Goal: Information Seeking & Learning: Learn about a topic

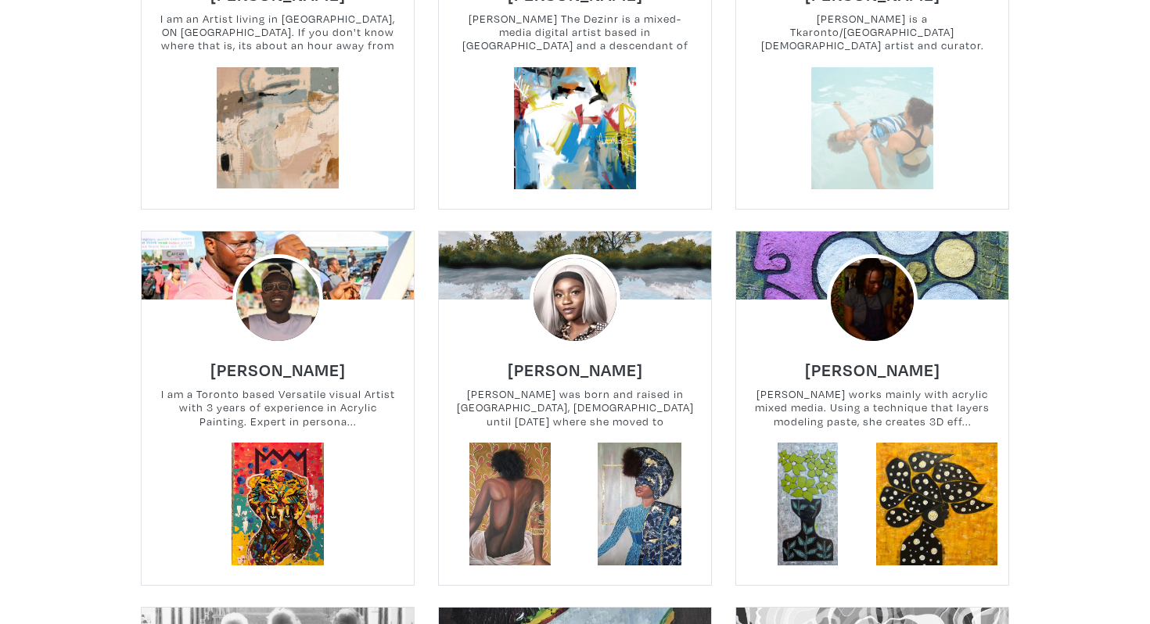
scroll to position [1719, 0]
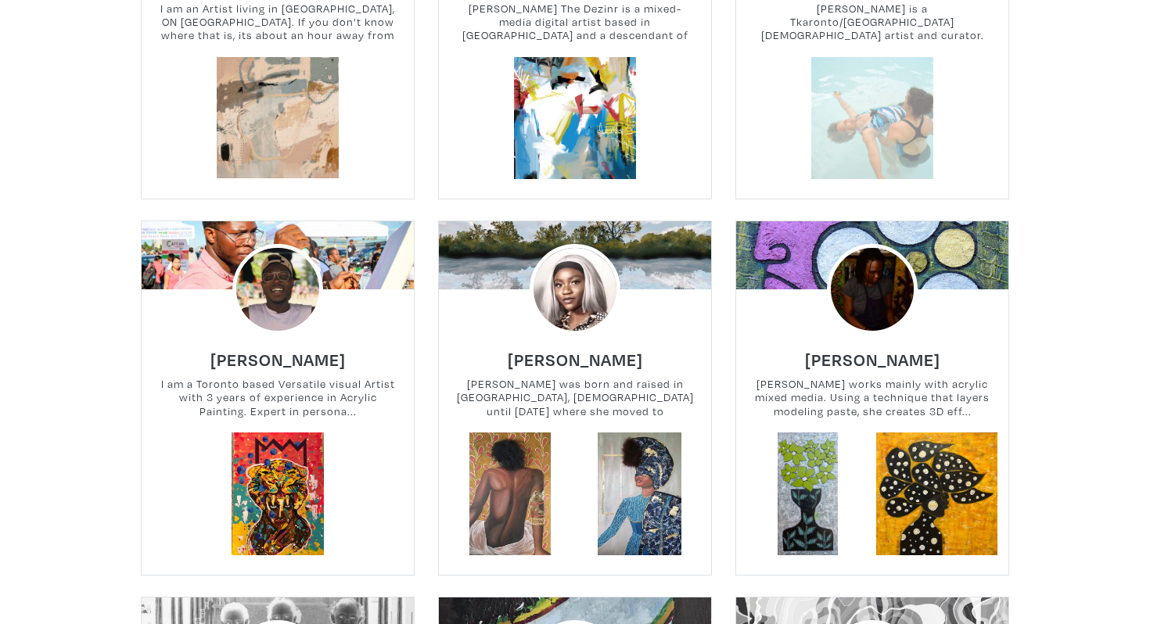
click at [903, 88] on link at bounding box center [872, 118] width 123 height 123
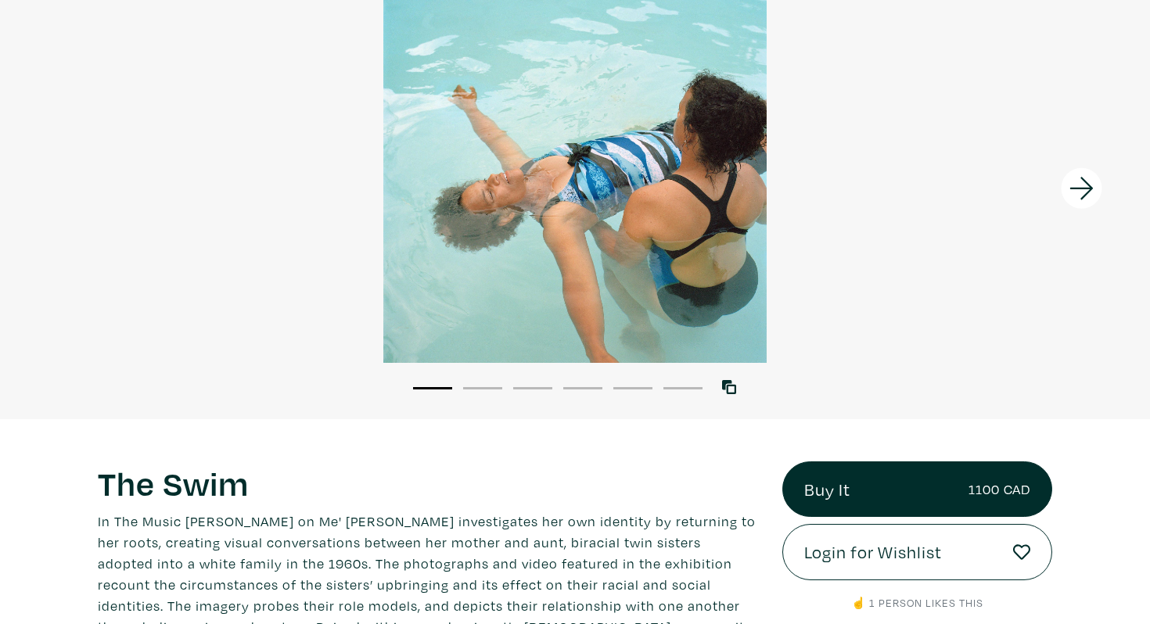
scroll to position [135, 0]
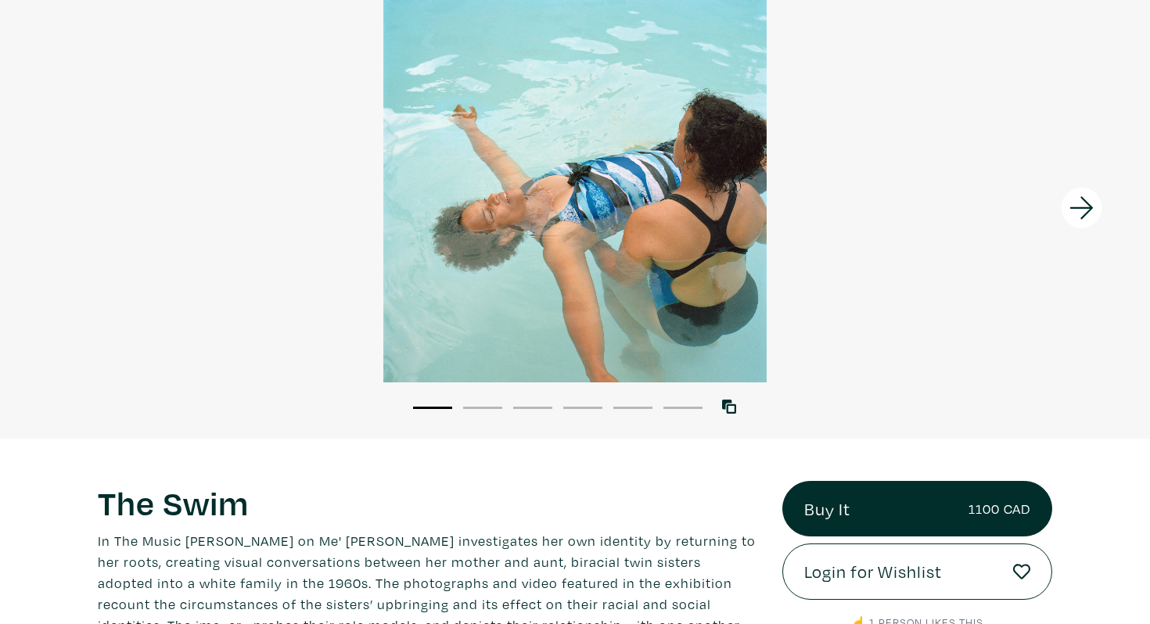
click at [1084, 208] on icon at bounding box center [1080, 208] width 23 height 23
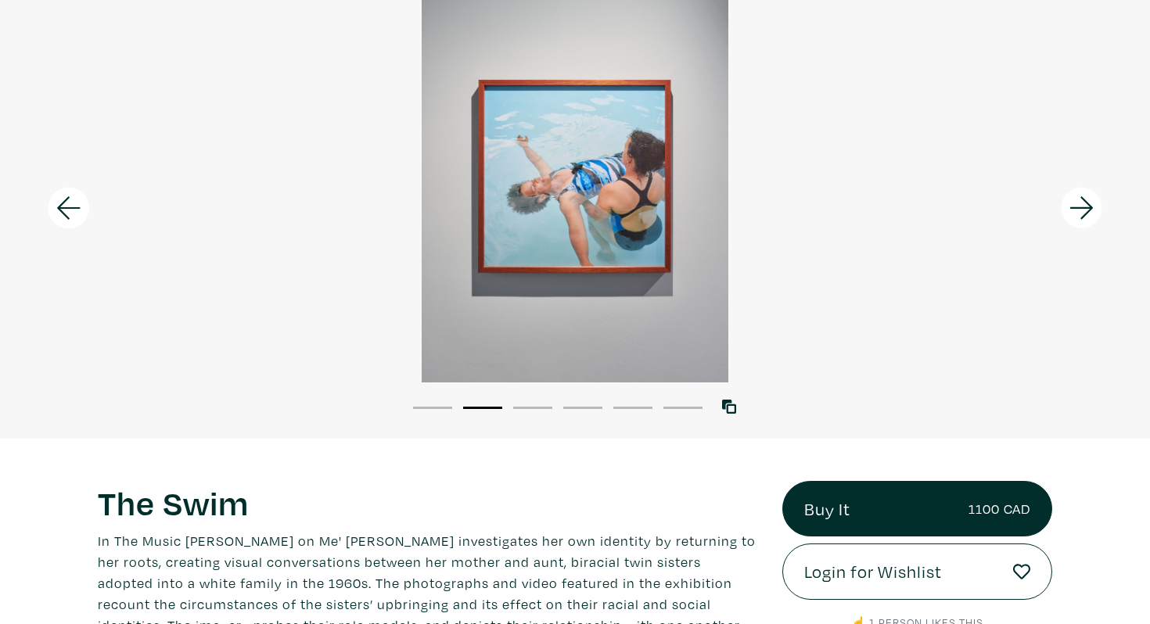
click at [1084, 208] on icon at bounding box center [1080, 208] width 23 height 23
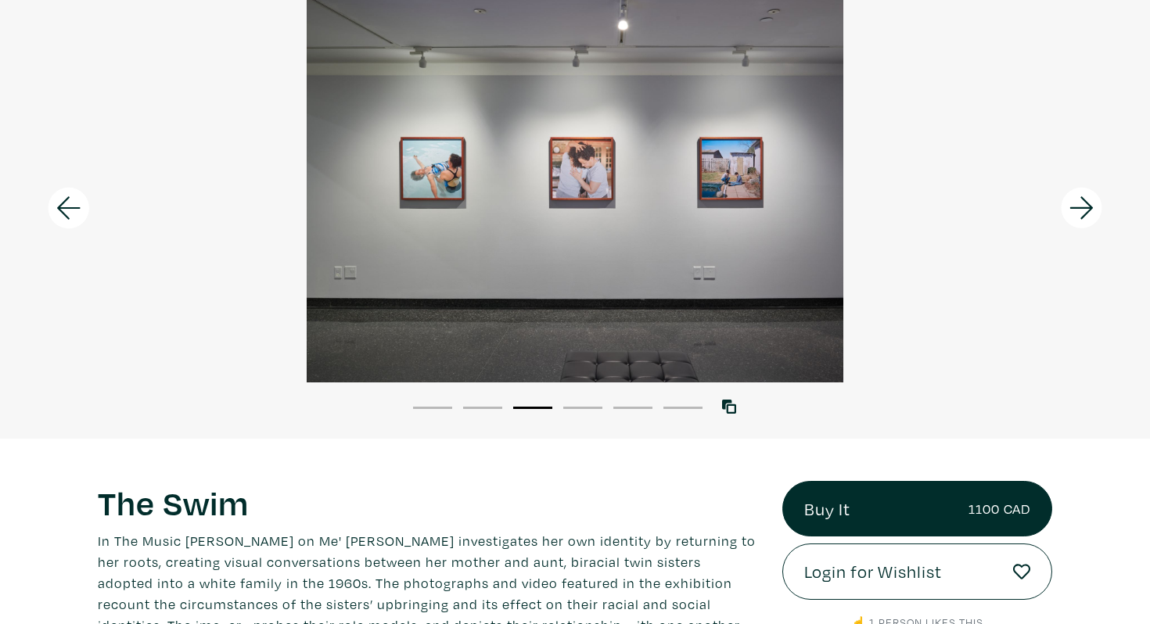
click at [1086, 210] on icon at bounding box center [1081, 208] width 53 height 42
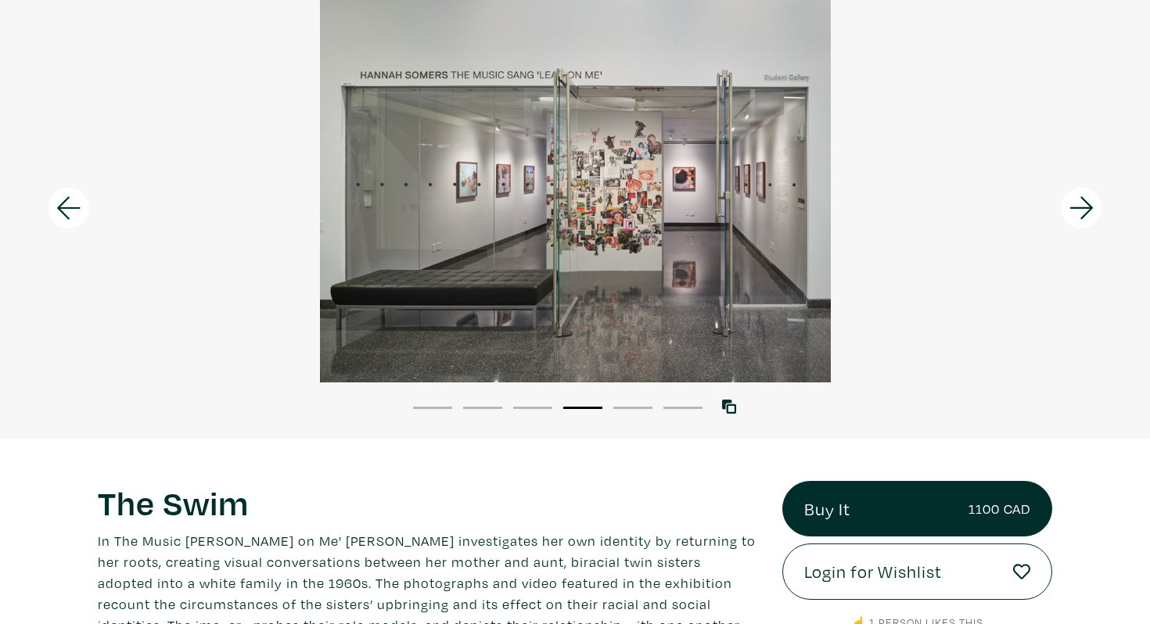
click at [1086, 210] on icon at bounding box center [1081, 208] width 53 height 42
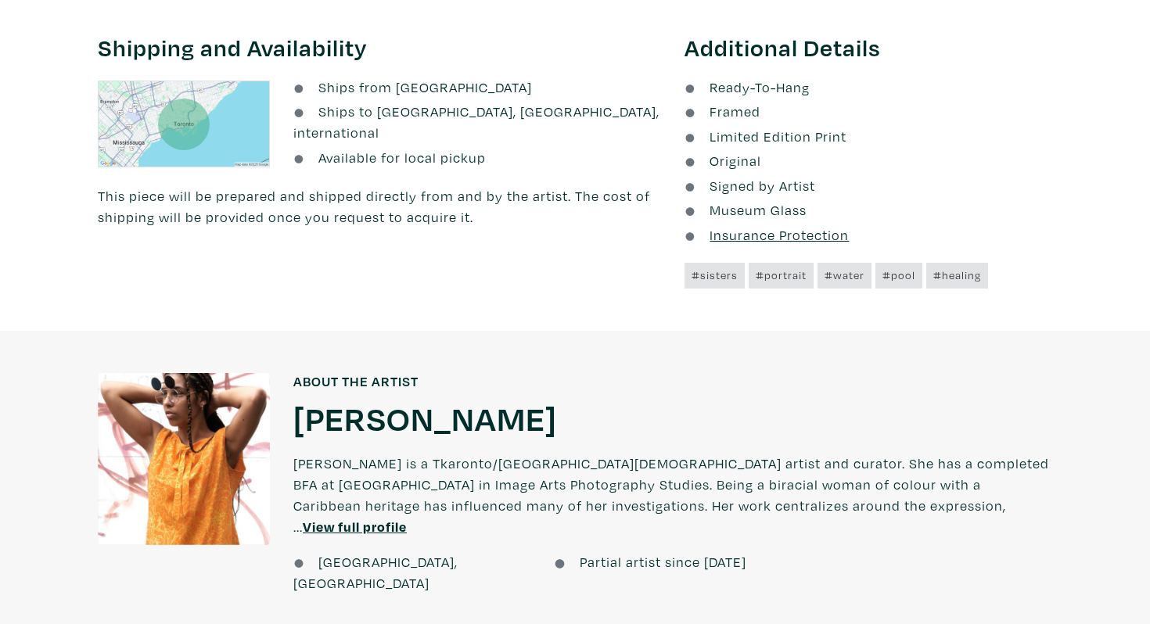
scroll to position [1064, 0]
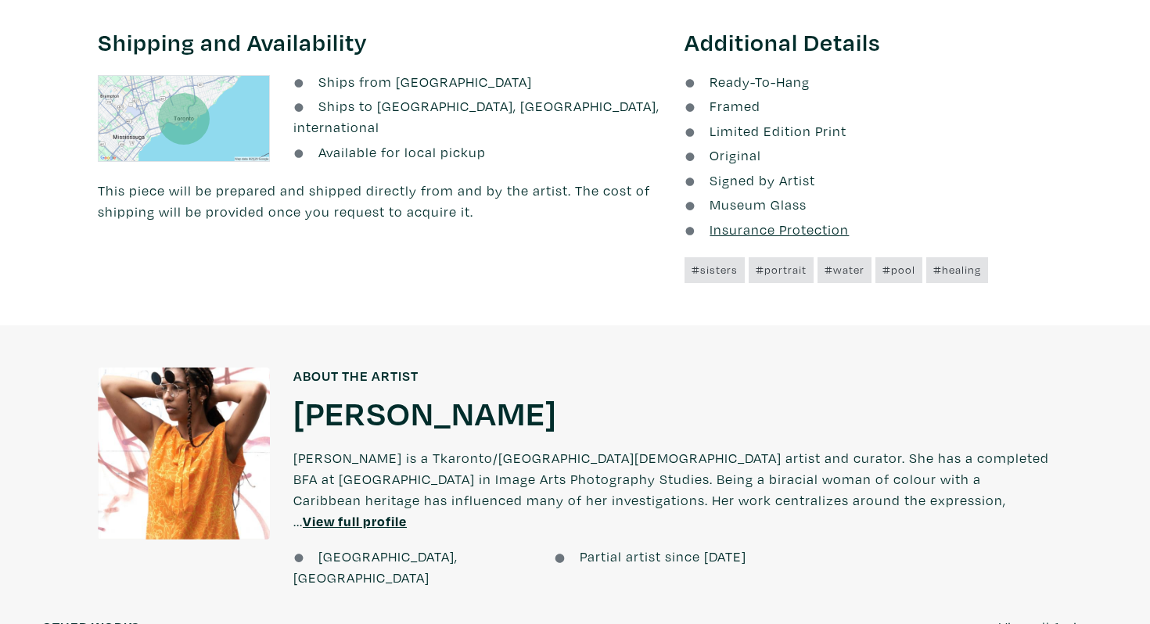
click at [407, 512] on u "View full profile" at bounding box center [355, 521] width 104 height 18
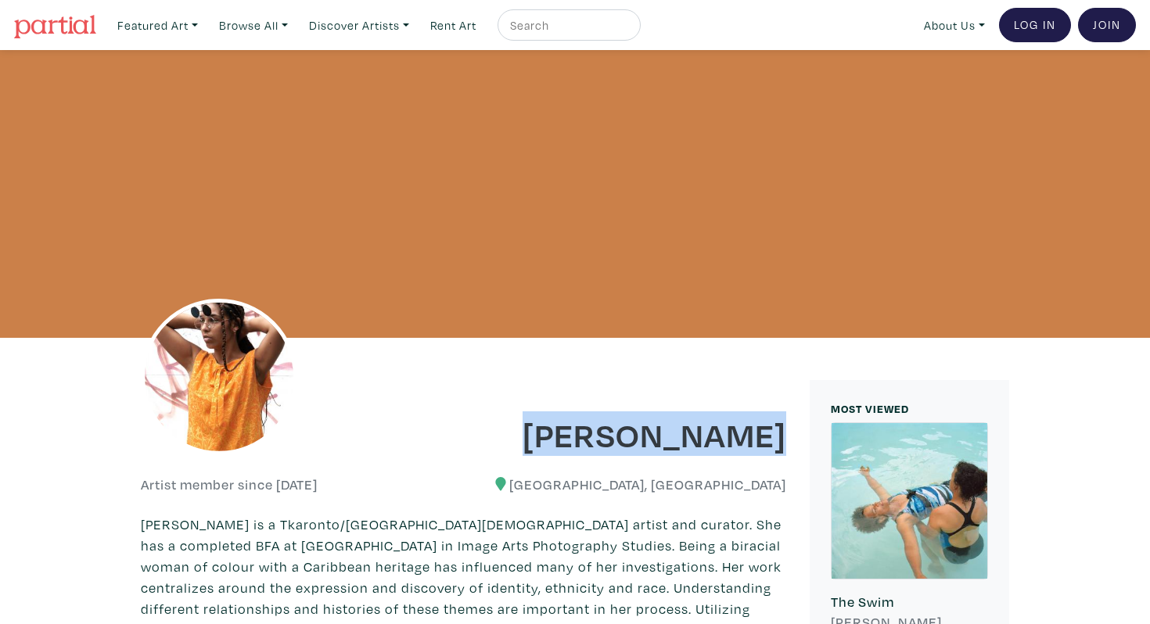
drag, startPoint x: 787, startPoint y: 436, endPoint x: 532, endPoint y: 436, distance: 255.0
click at [532, 436] on div "[PERSON_NAME]" at bounding box center [631, 423] width 335 height 63
copy h1 "[PERSON_NAME]"
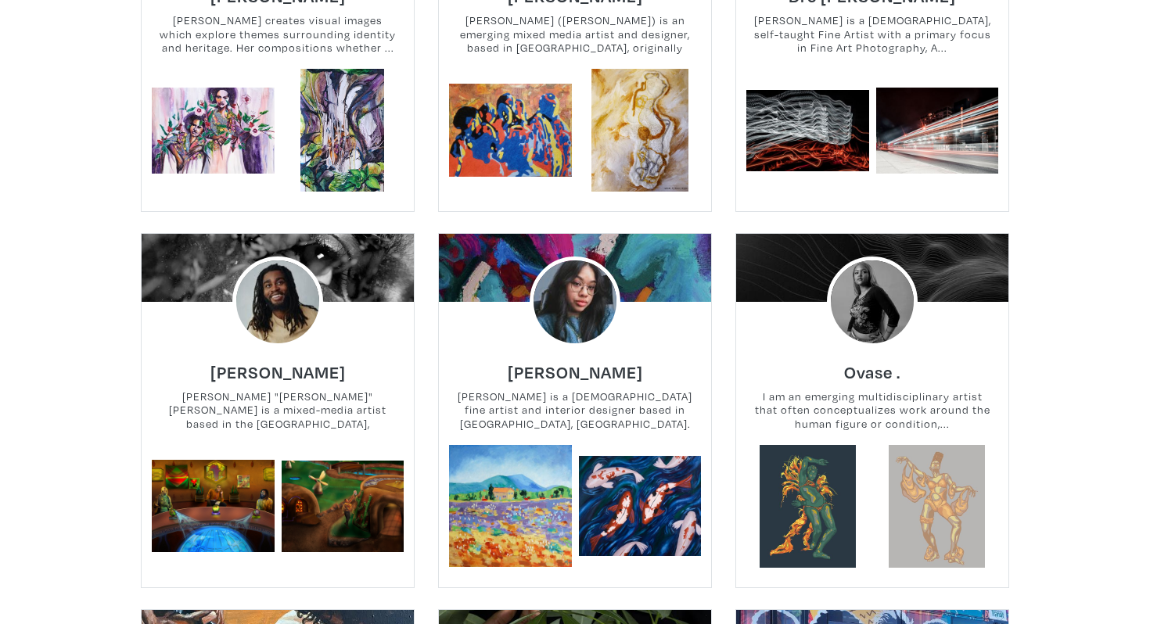
scroll to position [2872, 0]
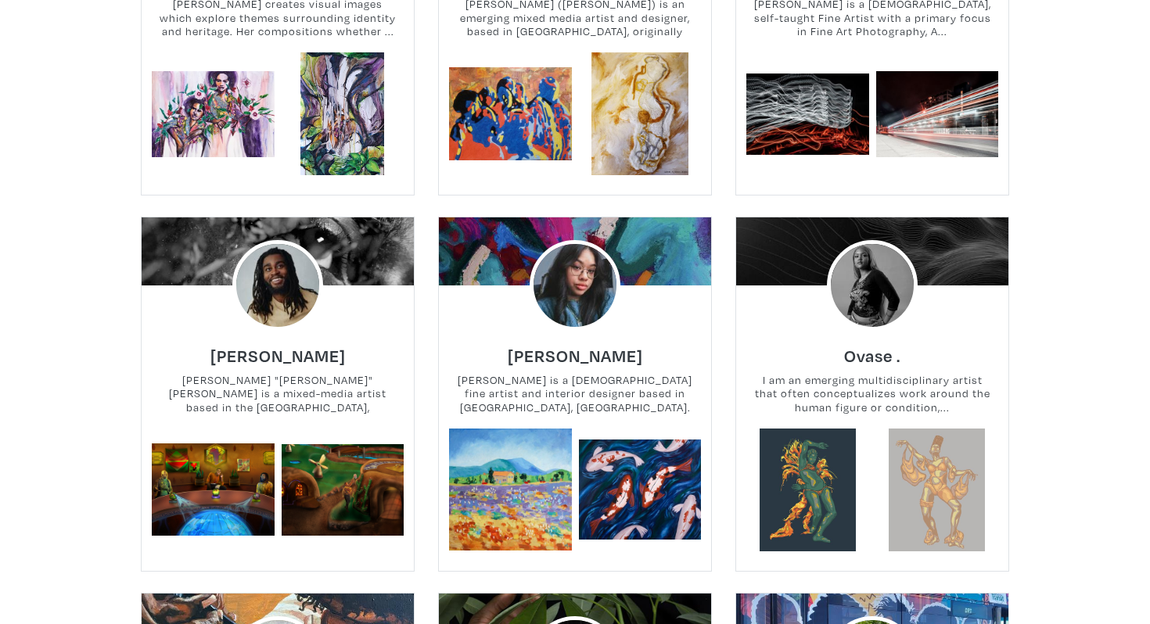
click at [473, 240] on div at bounding box center [575, 285] width 272 height 91
click at [566, 267] on img at bounding box center [574, 285] width 109 height 109
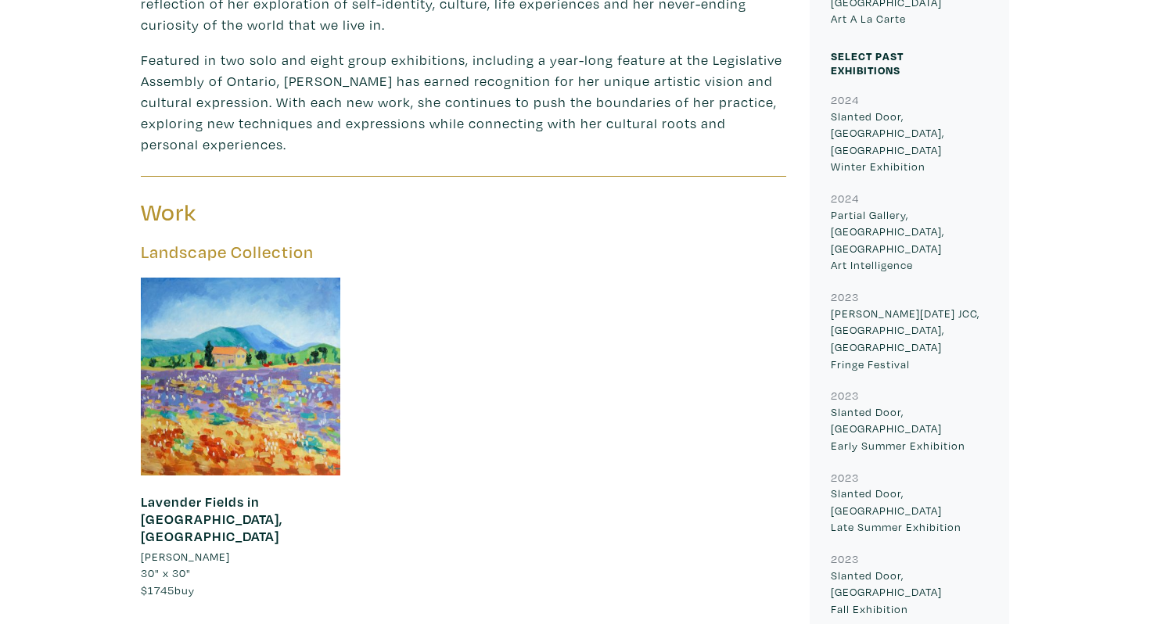
scroll to position [831, 0]
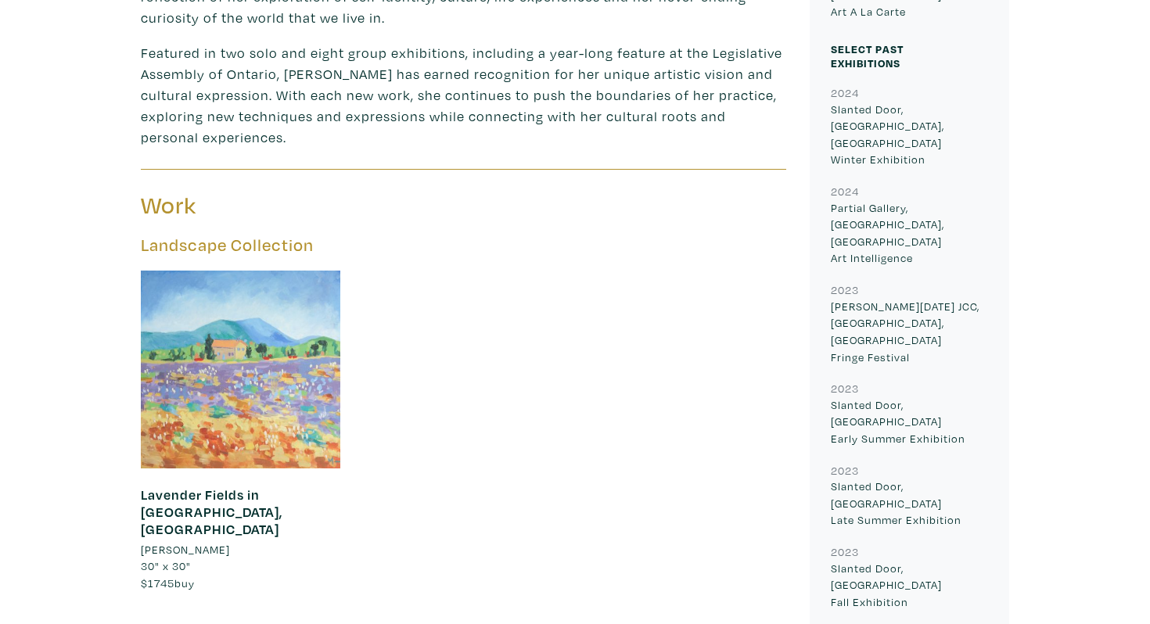
click at [311, 350] on div at bounding box center [240, 369] width 199 height 199
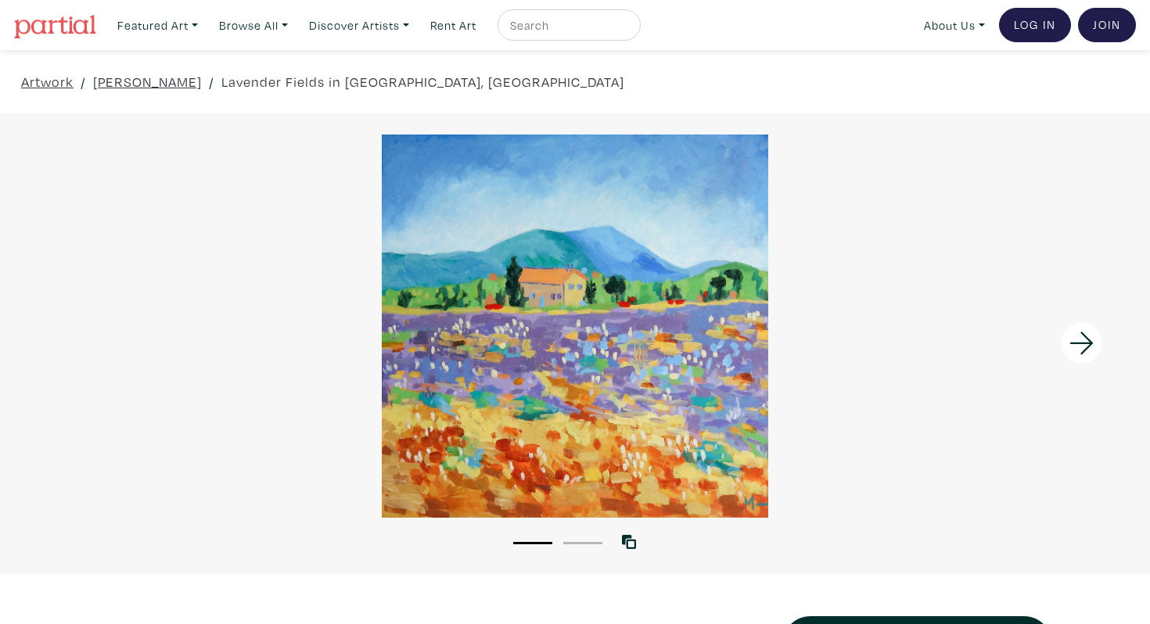
click at [1089, 343] on icon at bounding box center [1080, 343] width 23 height 23
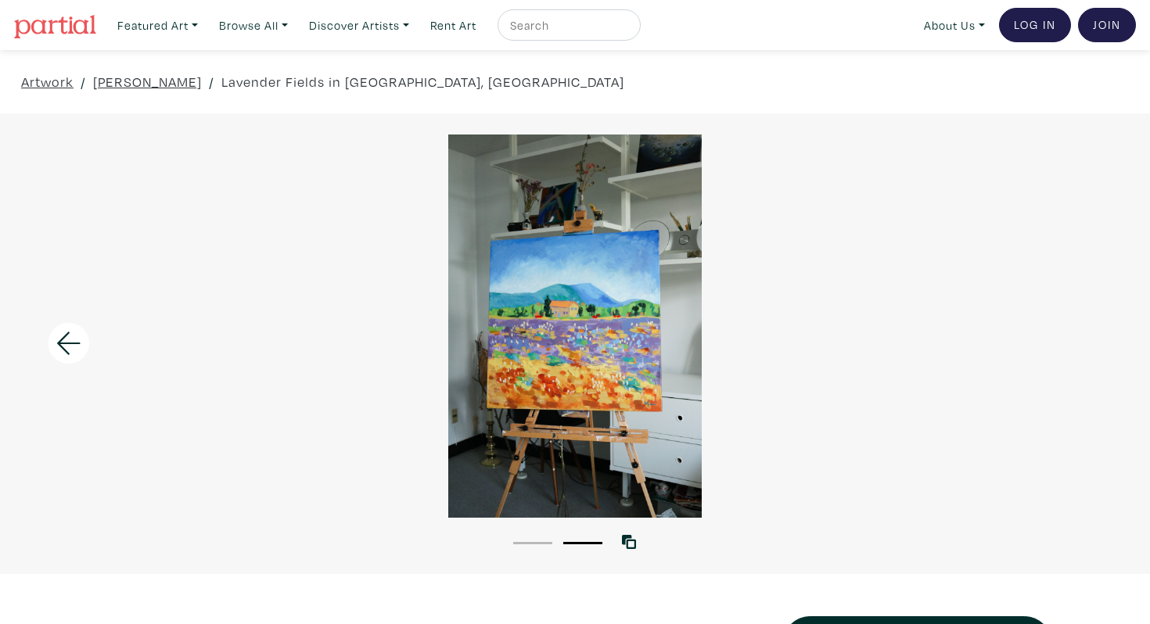
click at [1089, 343] on div at bounding box center [575, 326] width 1150 height 383
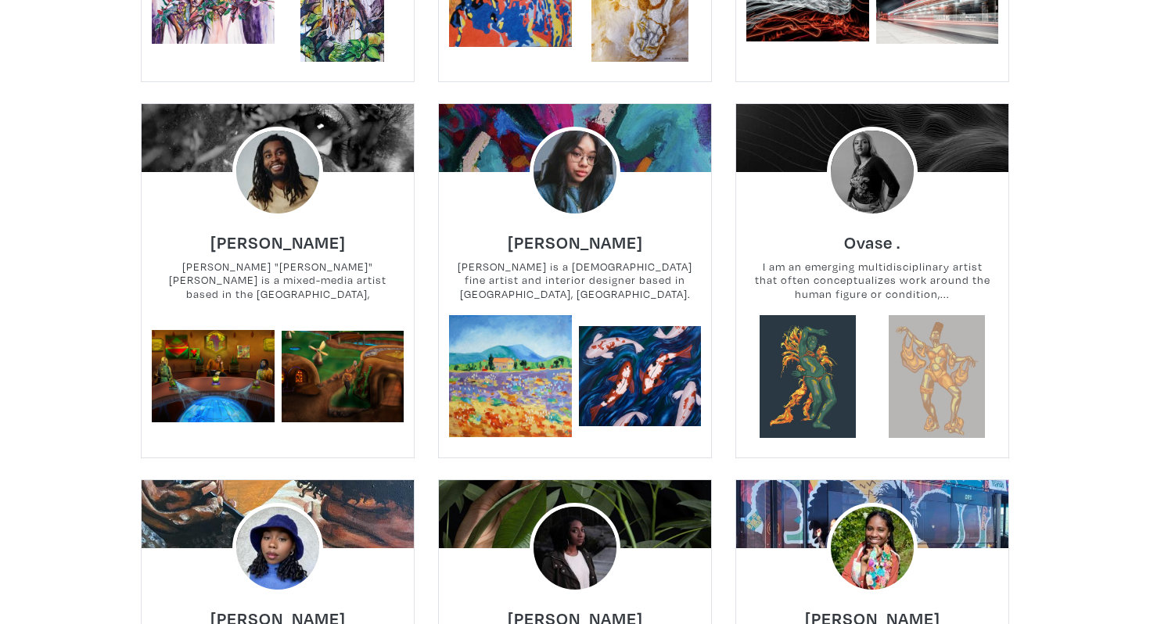
scroll to position [3054, 0]
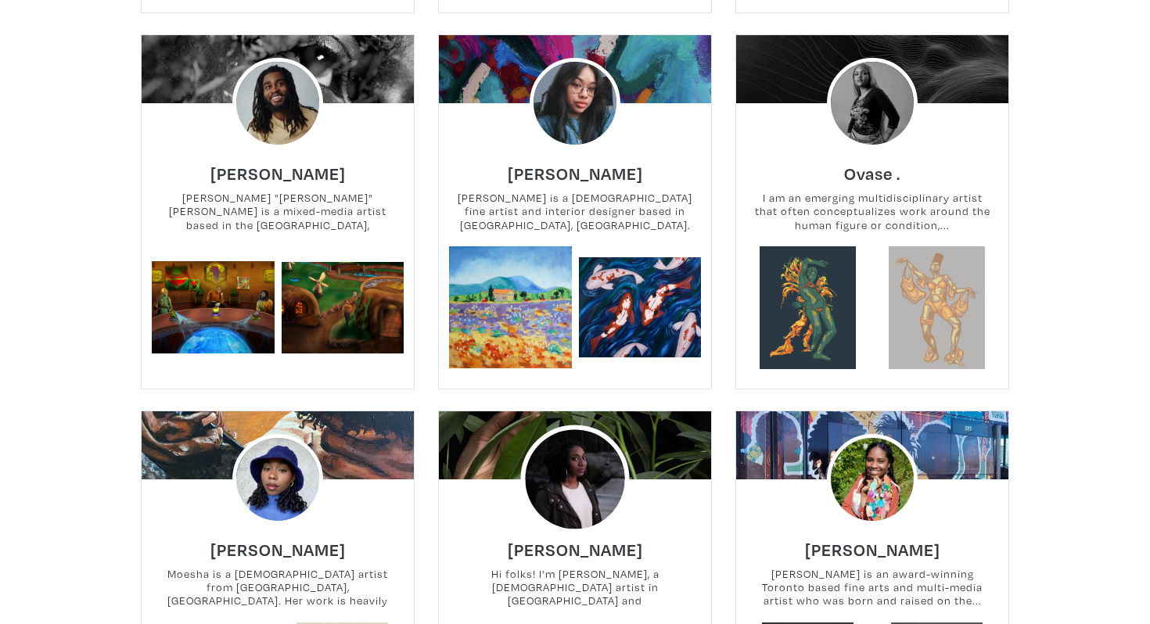
click at [579, 433] on img at bounding box center [574, 479] width 109 height 109
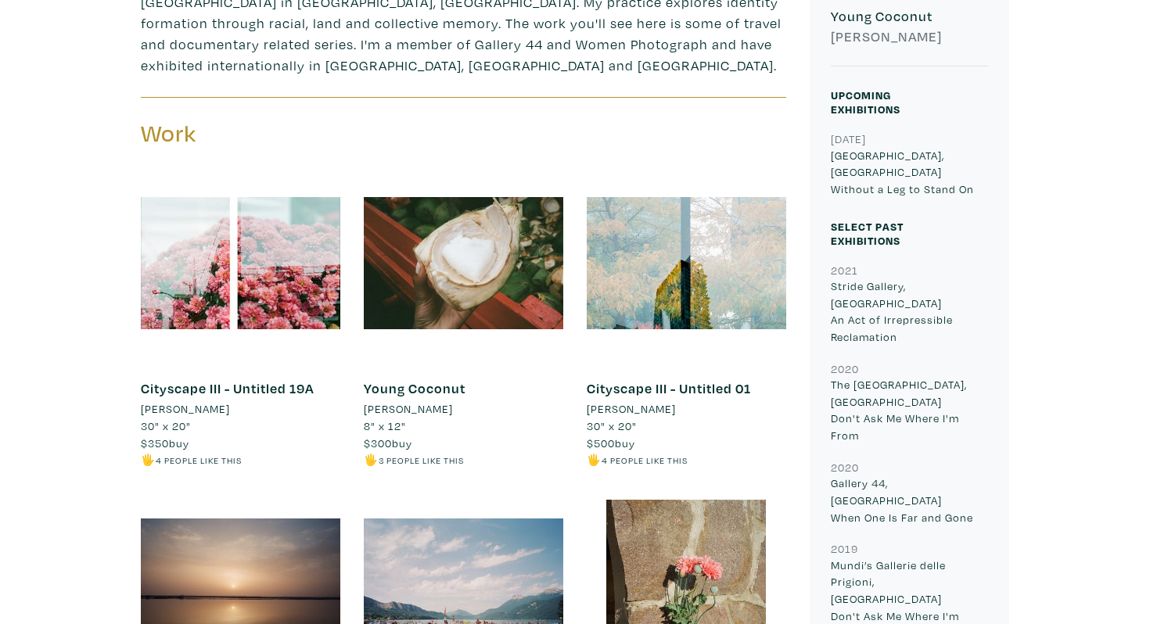
scroll to position [578, 0]
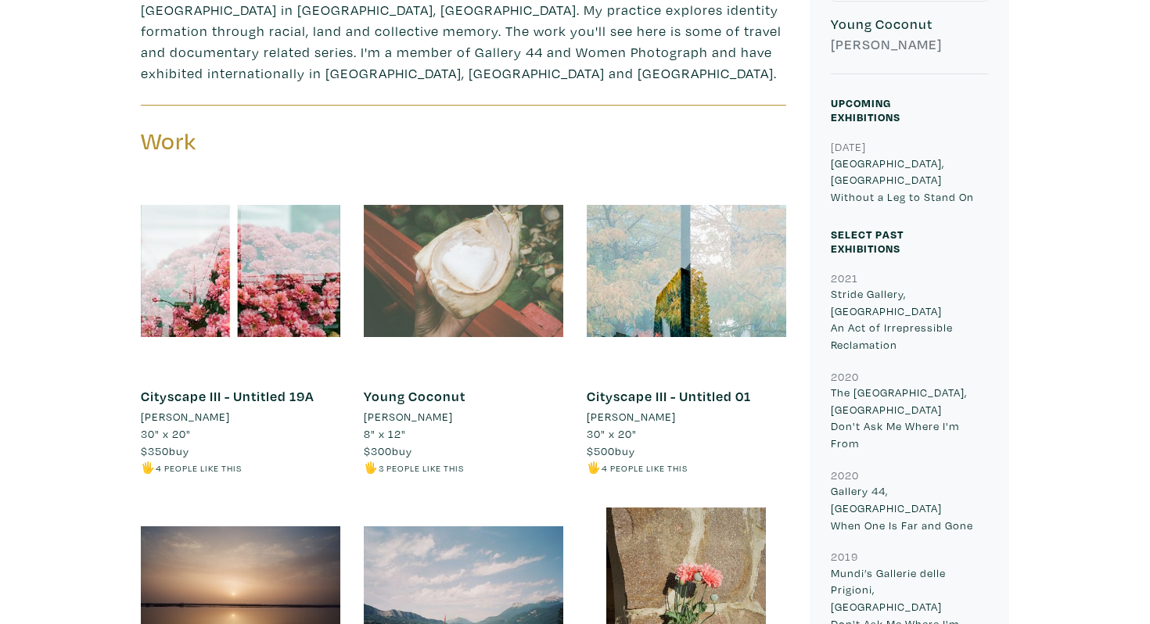
click at [483, 248] on div at bounding box center [463, 270] width 199 height 199
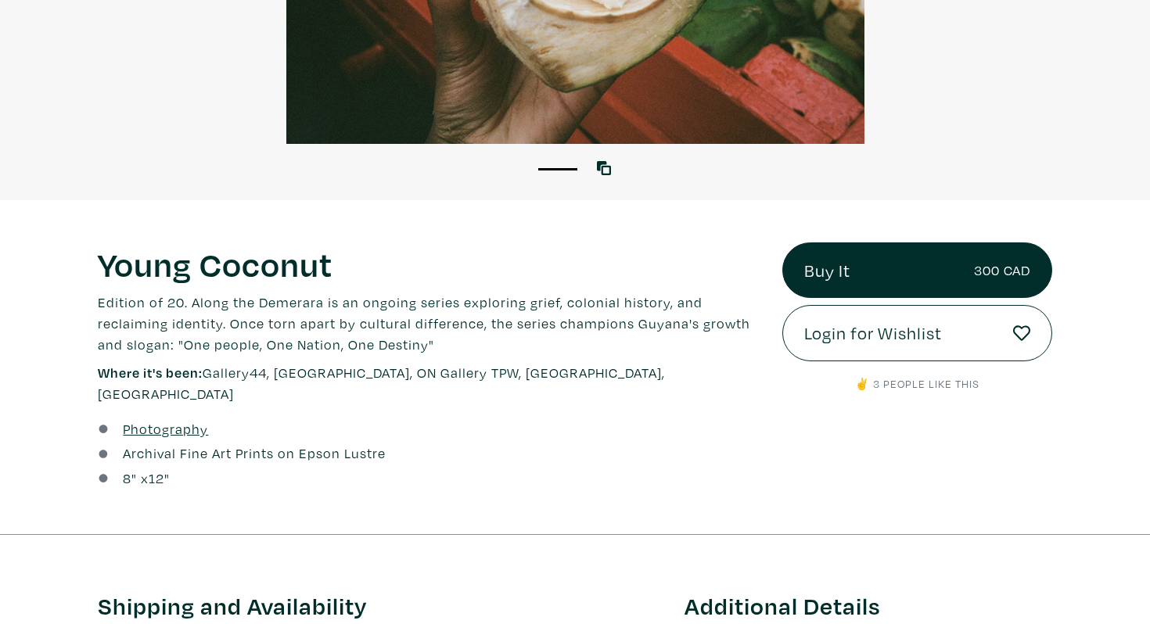
scroll to position [379, 0]
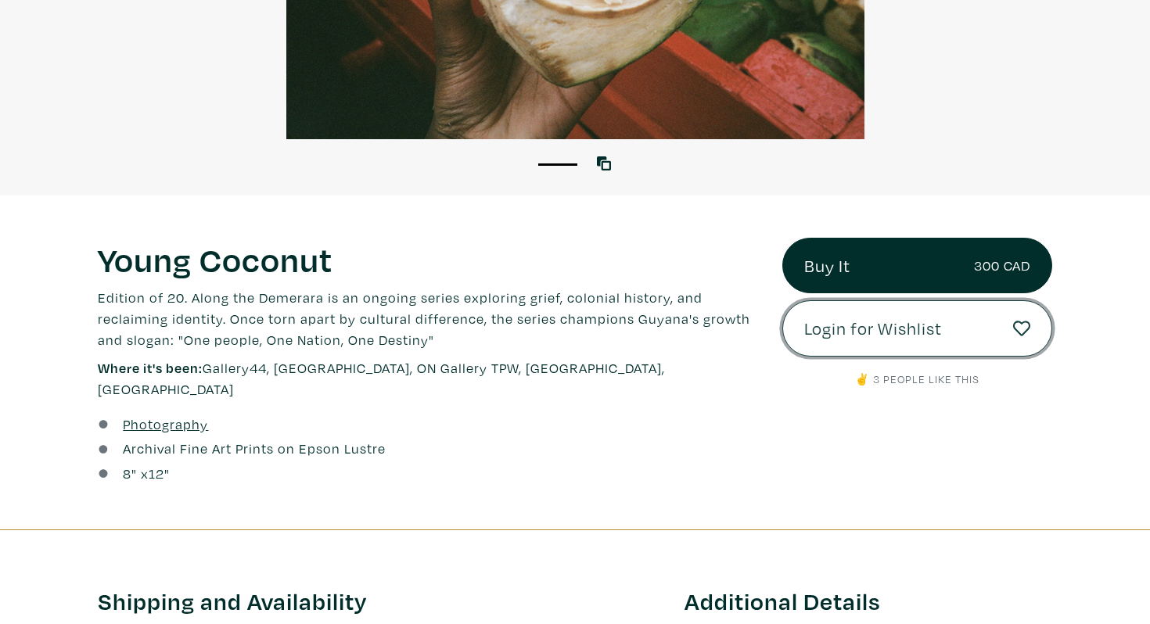
click at [879, 334] on span "Login for Wishlist" at bounding box center [873, 328] width 138 height 27
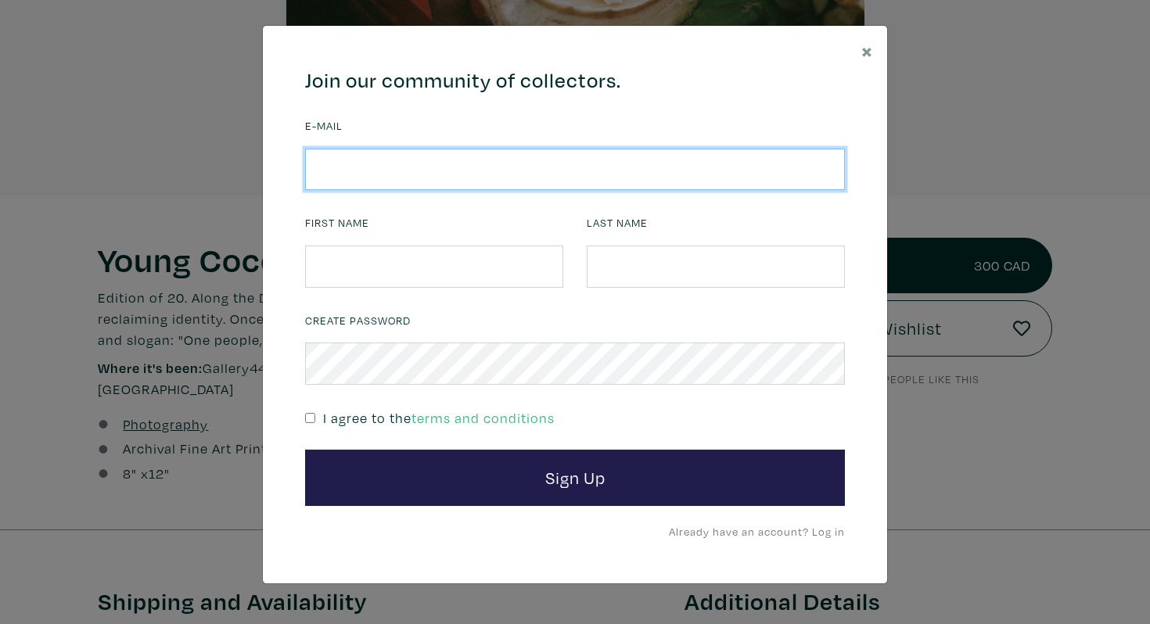
click at [453, 178] on input "email" at bounding box center [575, 170] width 540 height 42
type input "tprehay@gmail.com"
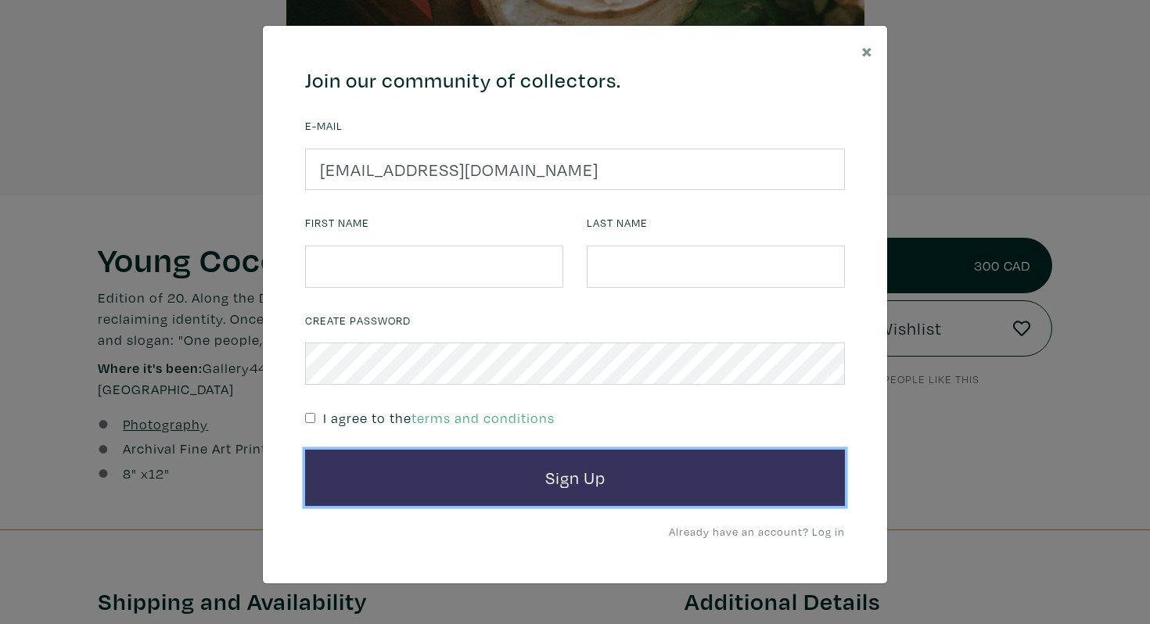
click at [531, 479] on button "Sign Up" at bounding box center [575, 478] width 540 height 56
click at [593, 489] on button "Sign Up" at bounding box center [575, 478] width 540 height 56
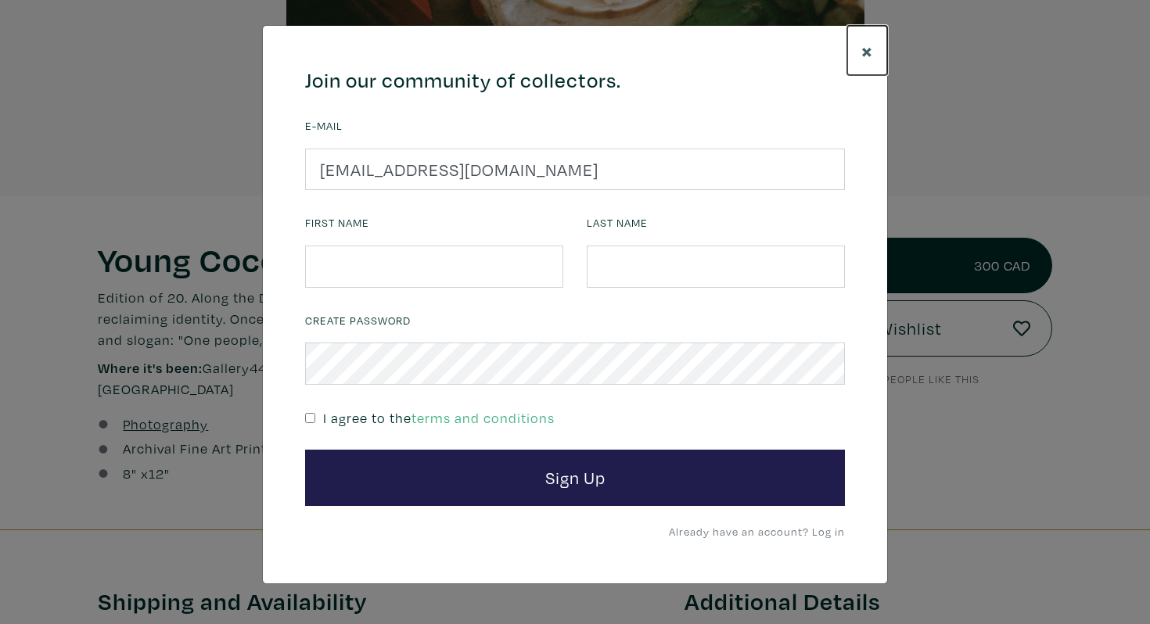
click at [866, 48] on span "×" at bounding box center [867, 50] width 12 height 27
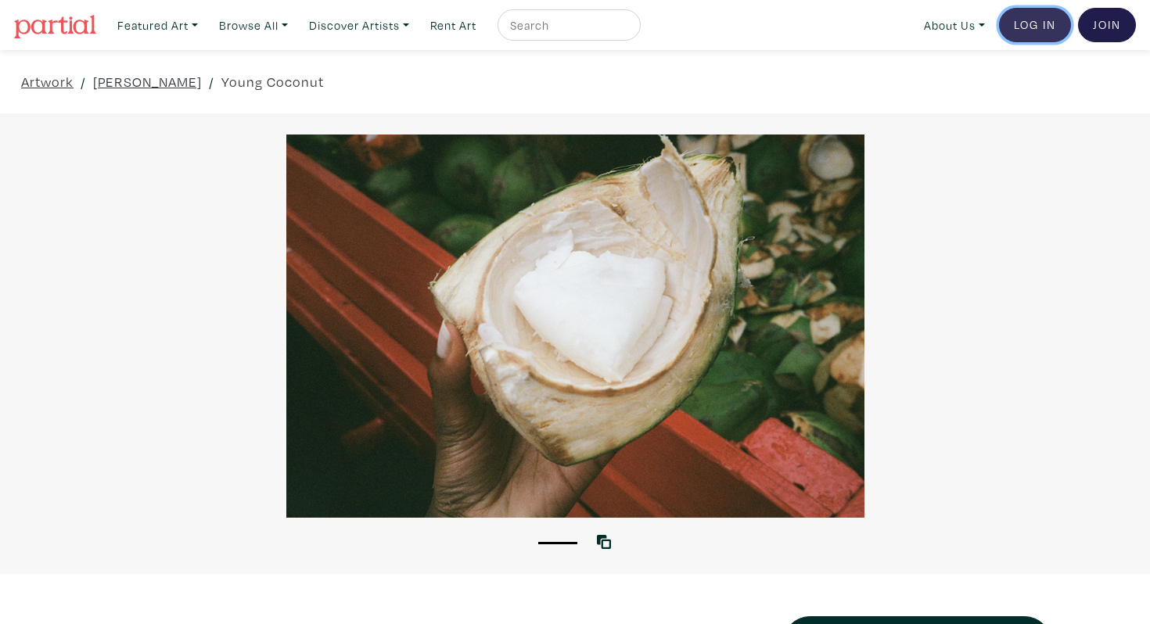
click at [1031, 24] on link "Log In" at bounding box center [1035, 25] width 72 height 34
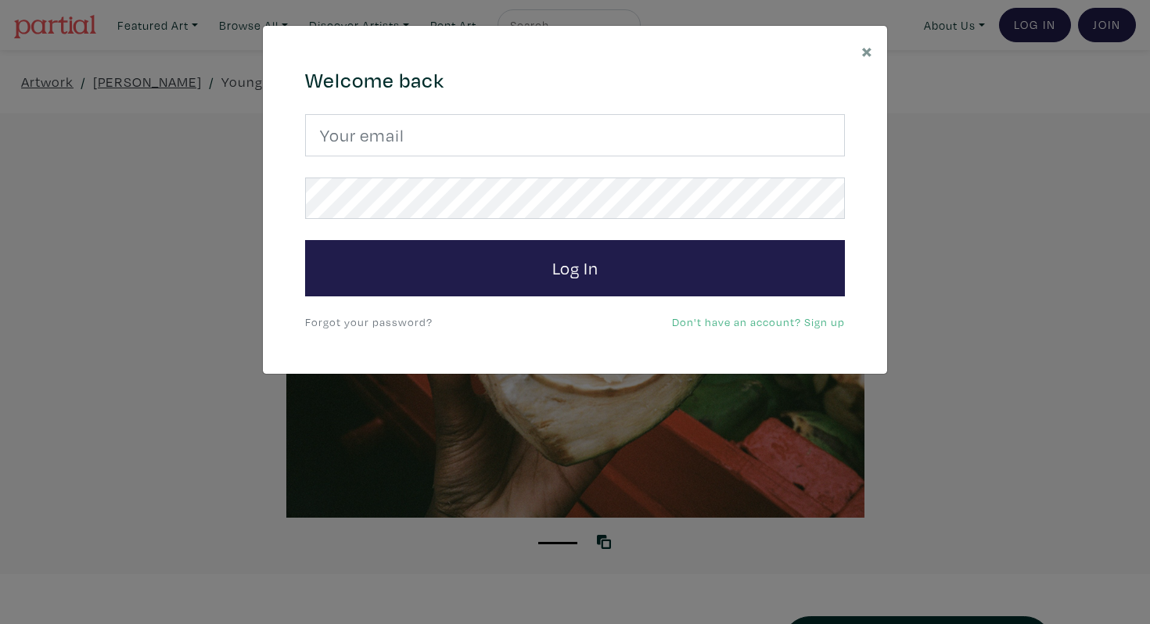
click at [472, 113] on div "Welcome back Log In Forgot your password? Don't have an account? Sign up" at bounding box center [574, 200] width 563 height 264
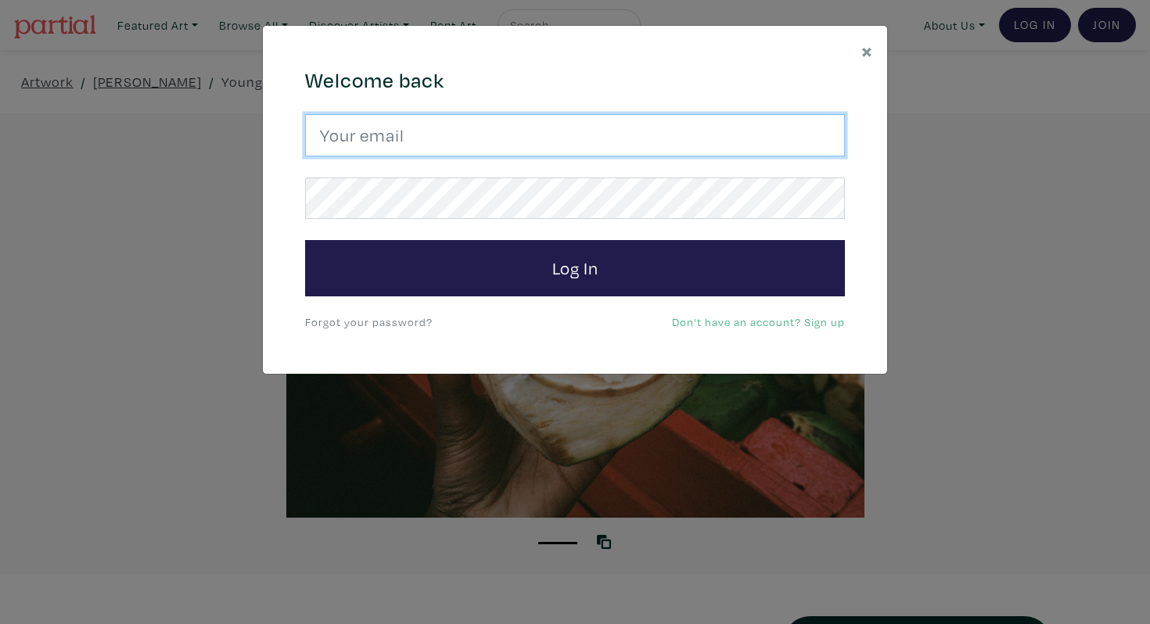
click at [441, 138] on input "email" at bounding box center [575, 135] width 540 height 42
type input "tprehay@gmail.com"
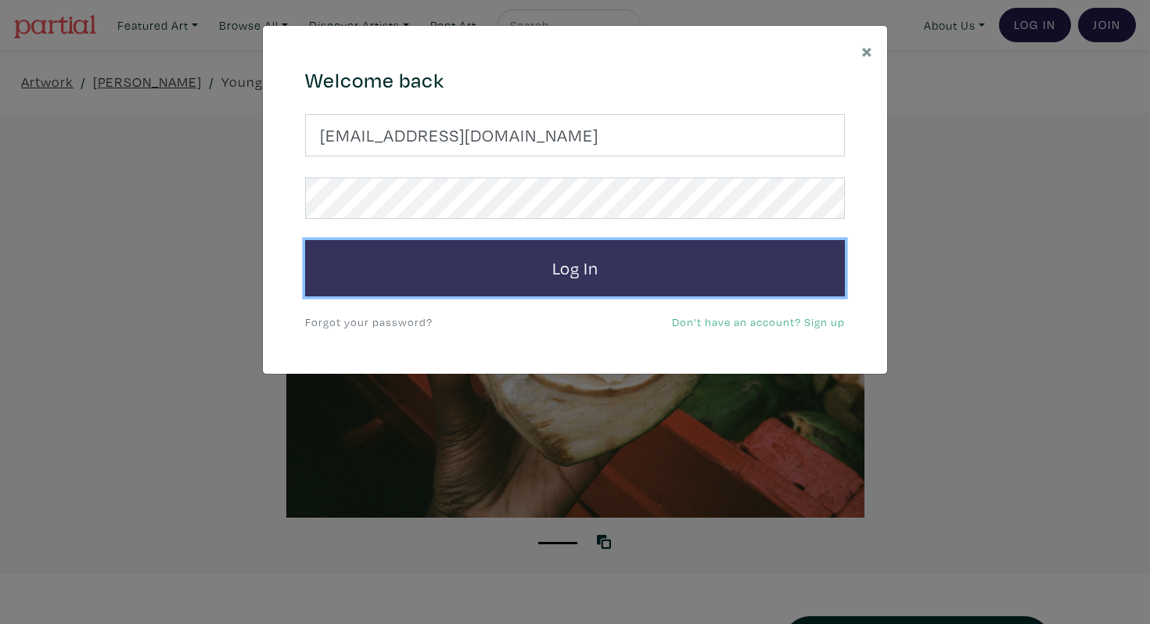
click at [576, 263] on button "Log In" at bounding box center [575, 268] width 540 height 56
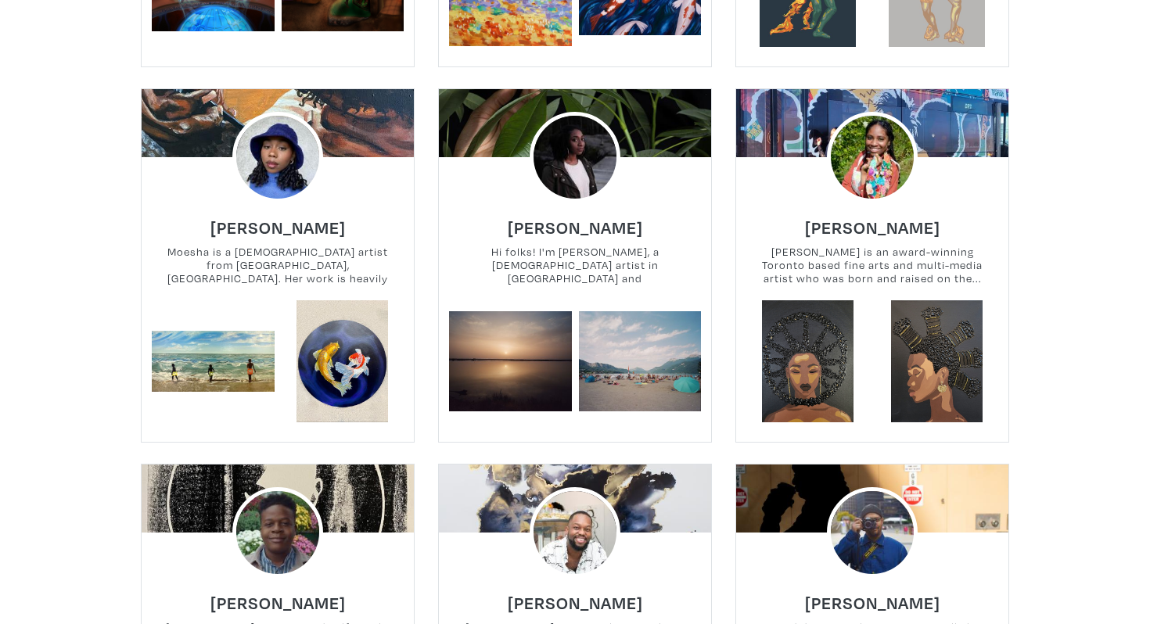
scroll to position [3381, 0]
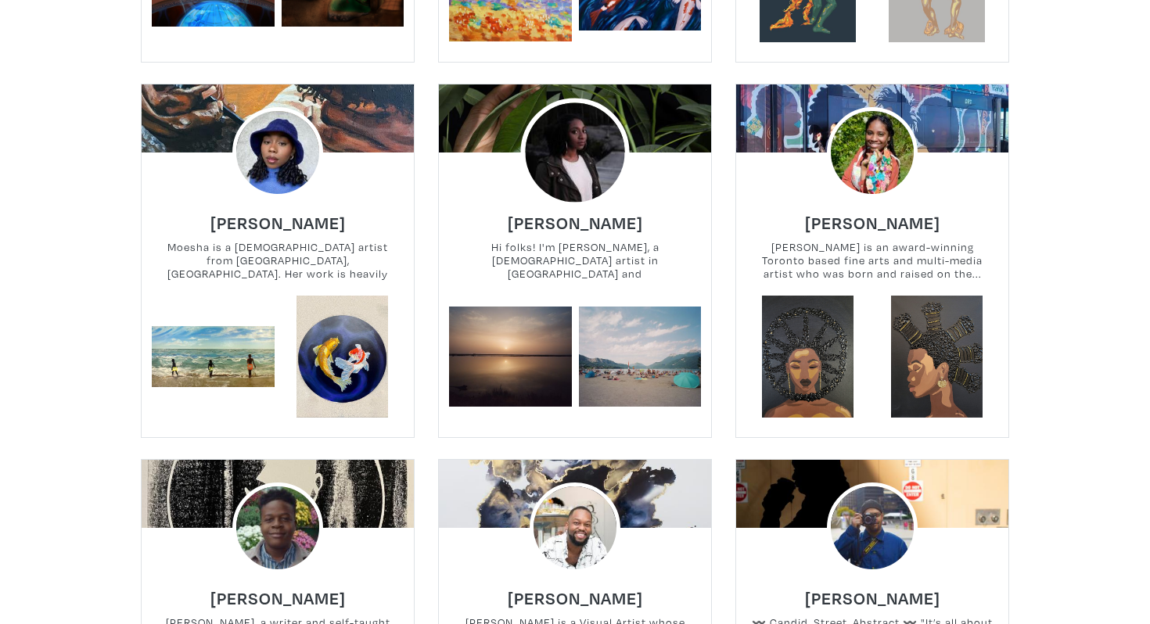
click at [579, 123] on img at bounding box center [574, 152] width 109 height 109
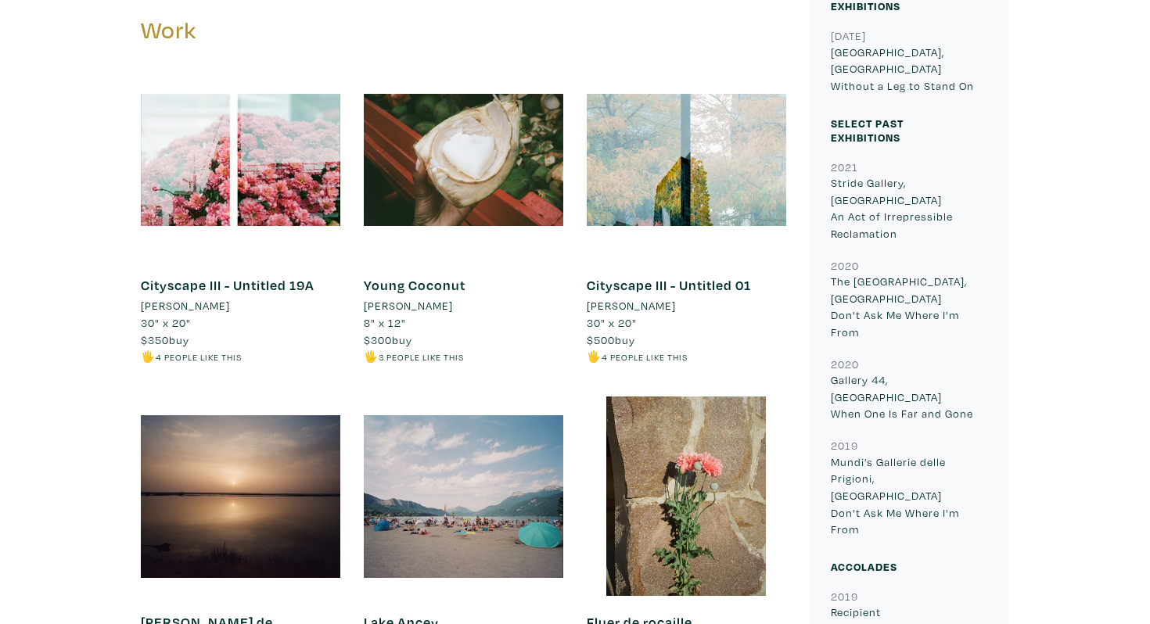
scroll to position [860, 0]
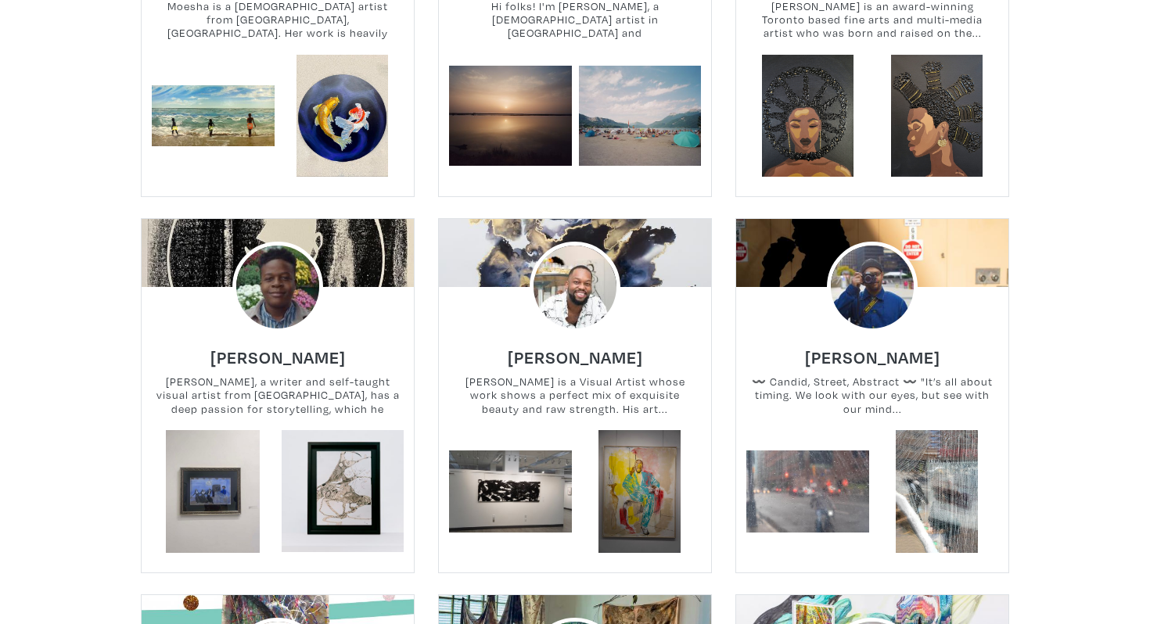
scroll to position [3626, 0]
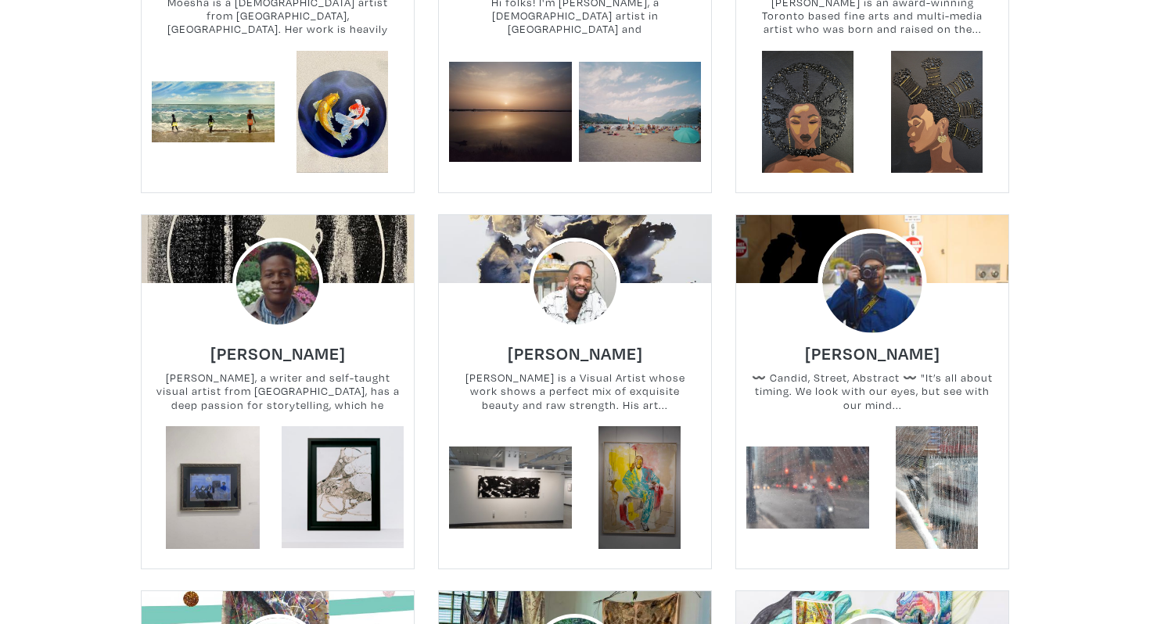
click at [871, 238] on img at bounding box center [871, 283] width 109 height 109
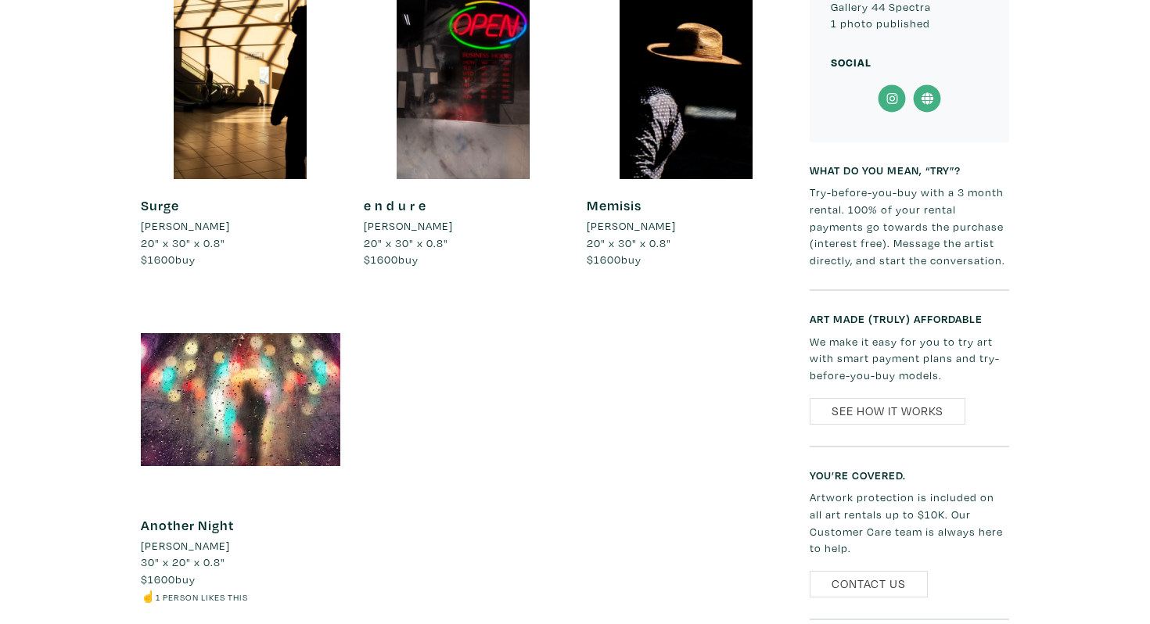
scroll to position [1443, 0]
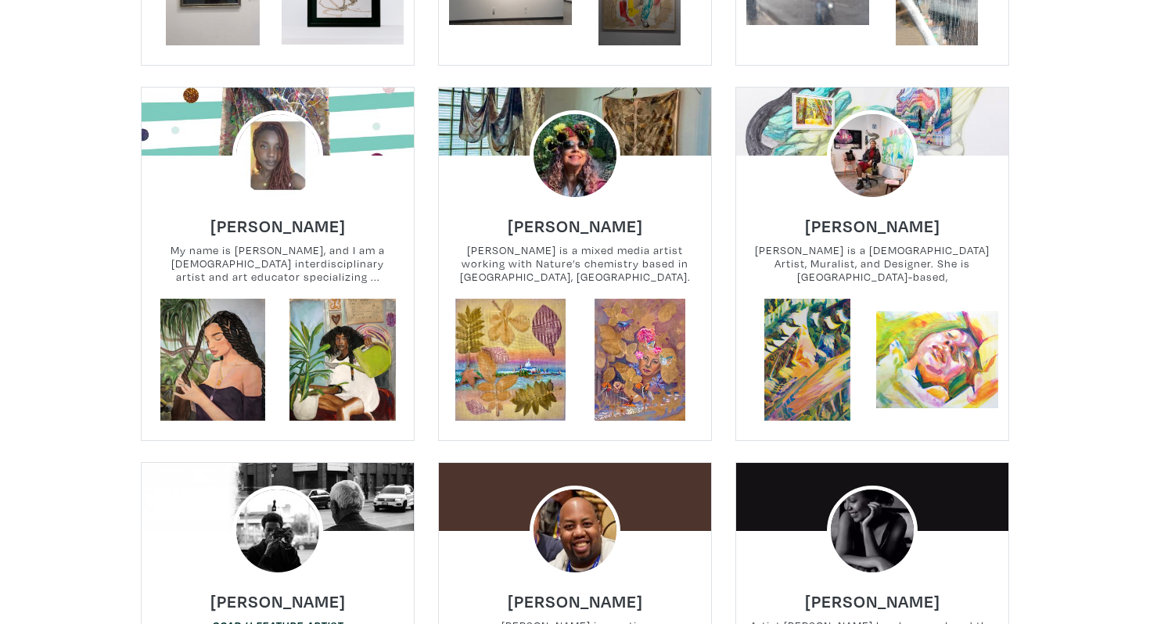
scroll to position [4133, 0]
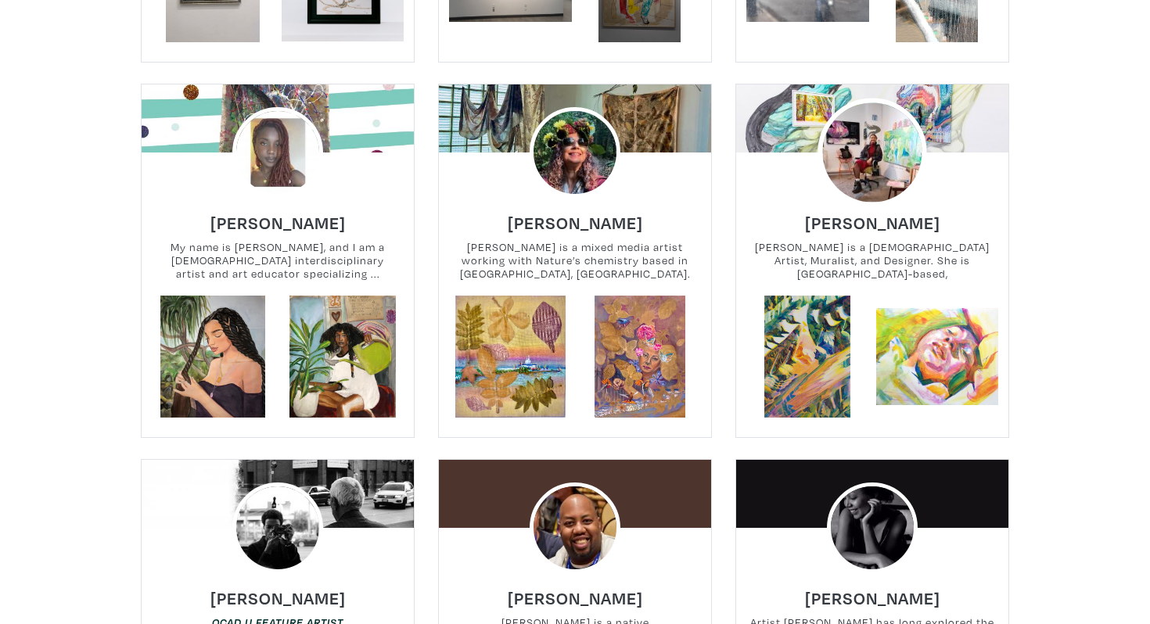
click at [860, 145] on img at bounding box center [871, 152] width 109 height 109
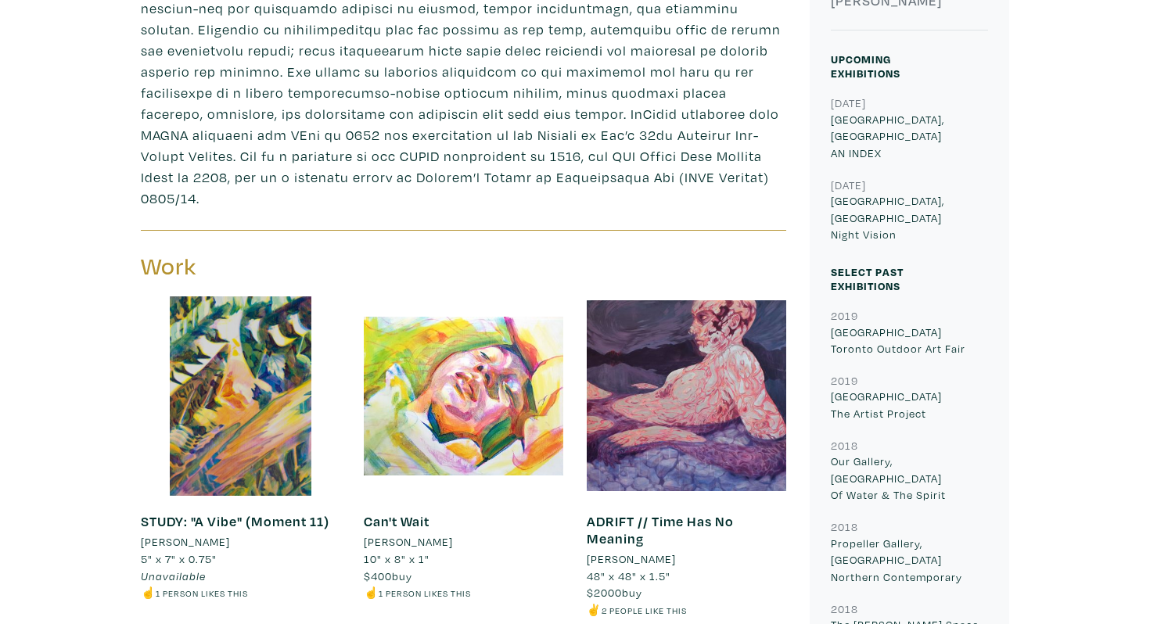
scroll to position [629, 0]
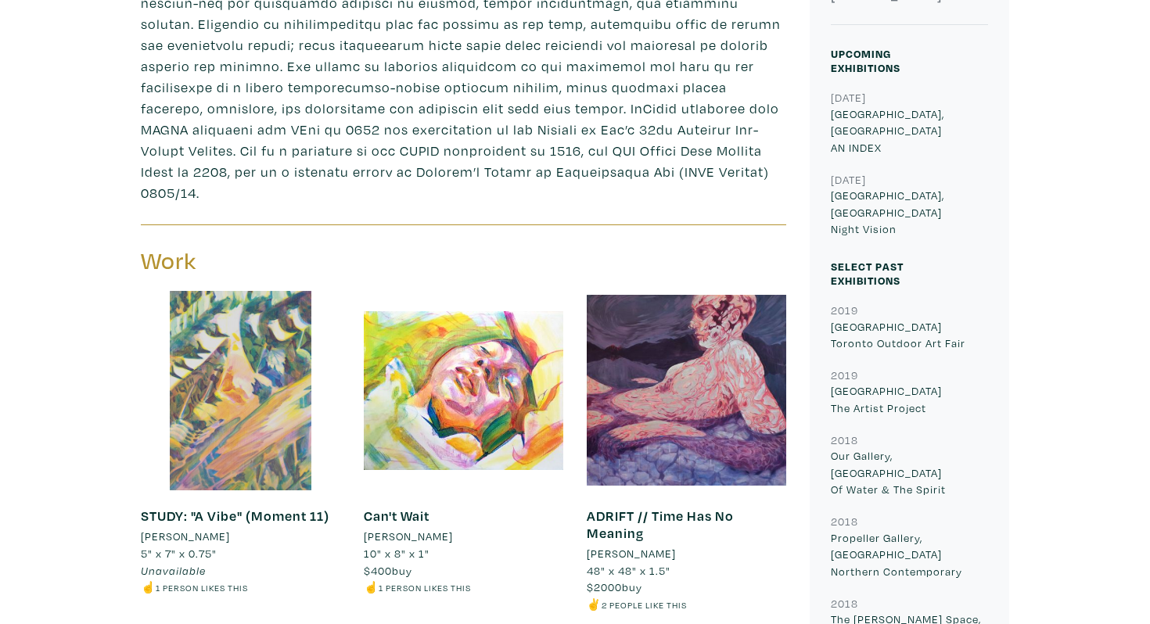
click at [289, 425] on div at bounding box center [240, 390] width 199 height 199
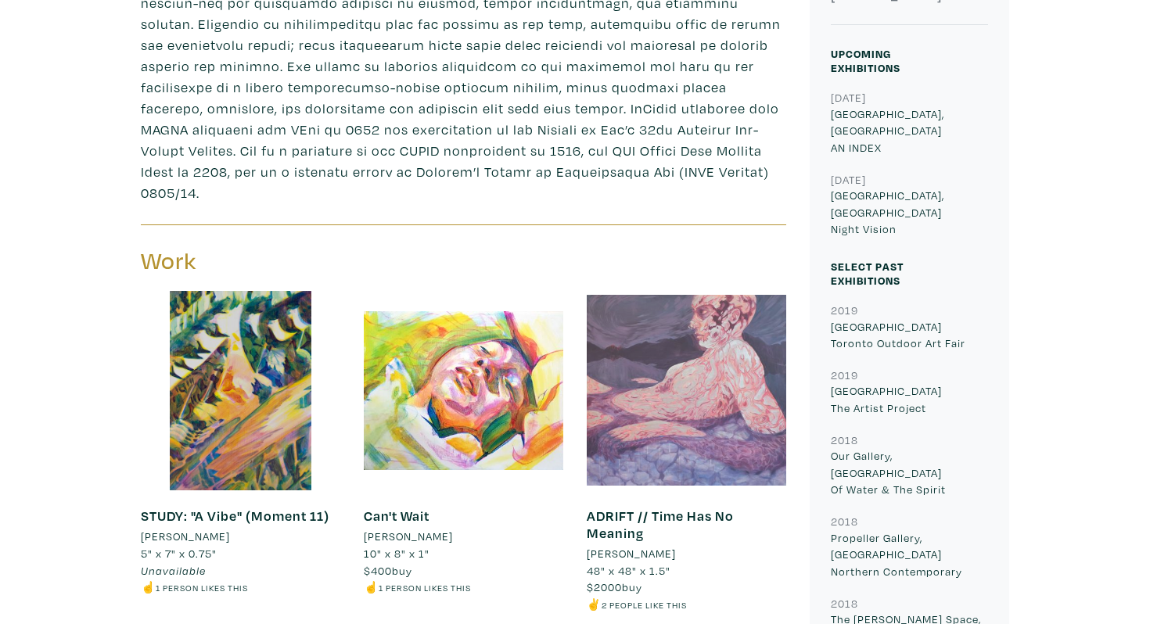
click at [676, 388] on div at bounding box center [686, 390] width 199 height 199
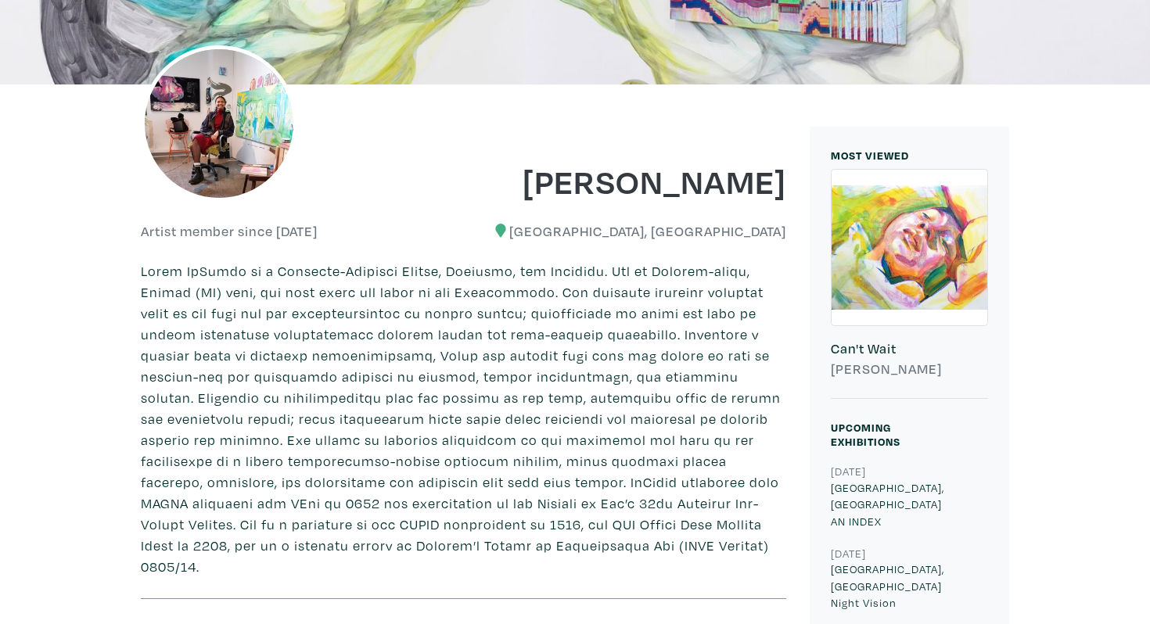
scroll to position [0, 0]
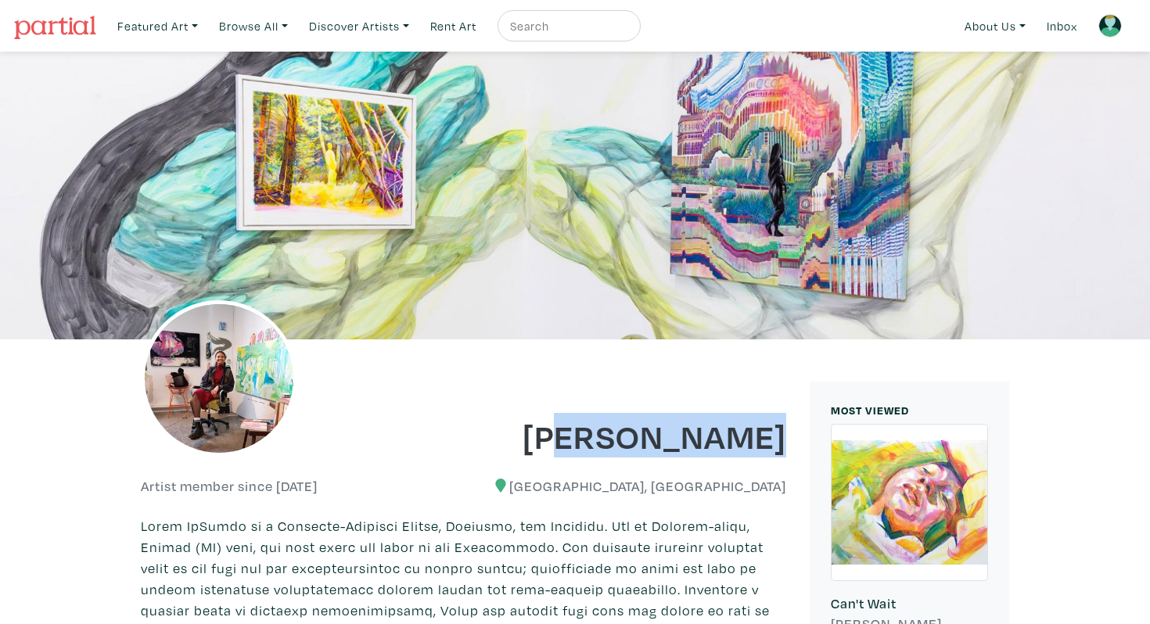
drag, startPoint x: 789, startPoint y: 436, endPoint x: 562, endPoint y: 416, distance: 227.7
click at [562, 416] on div "[PERSON_NAME]" at bounding box center [631, 424] width 335 height 63
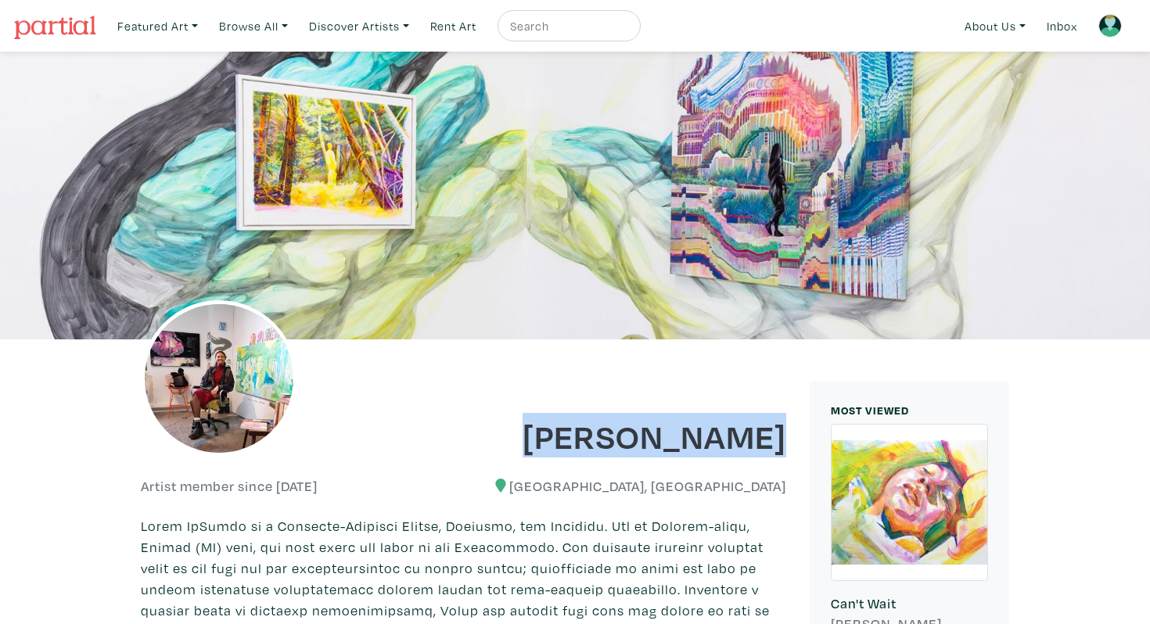
drag, startPoint x: 792, startPoint y: 434, endPoint x: 526, endPoint y: 425, distance: 266.1
click at [526, 425] on div "[PERSON_NAME]" at bounding box center [631, 424] width 335 height 63
copy h1 "[PERSON_NAME]"
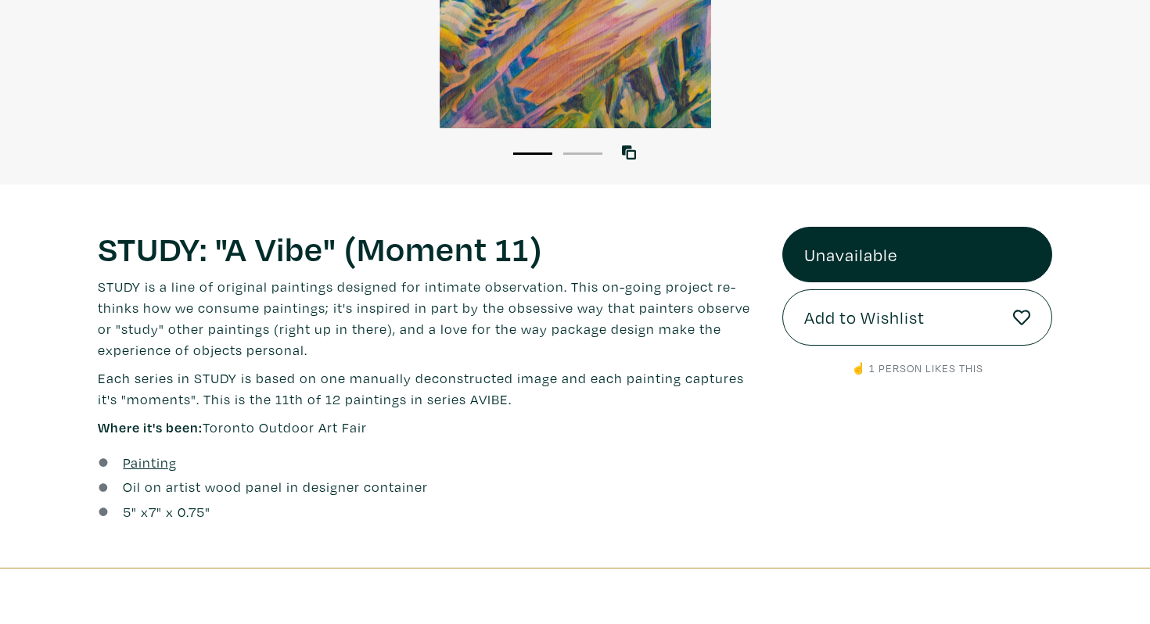
scroll to position [393, 0]
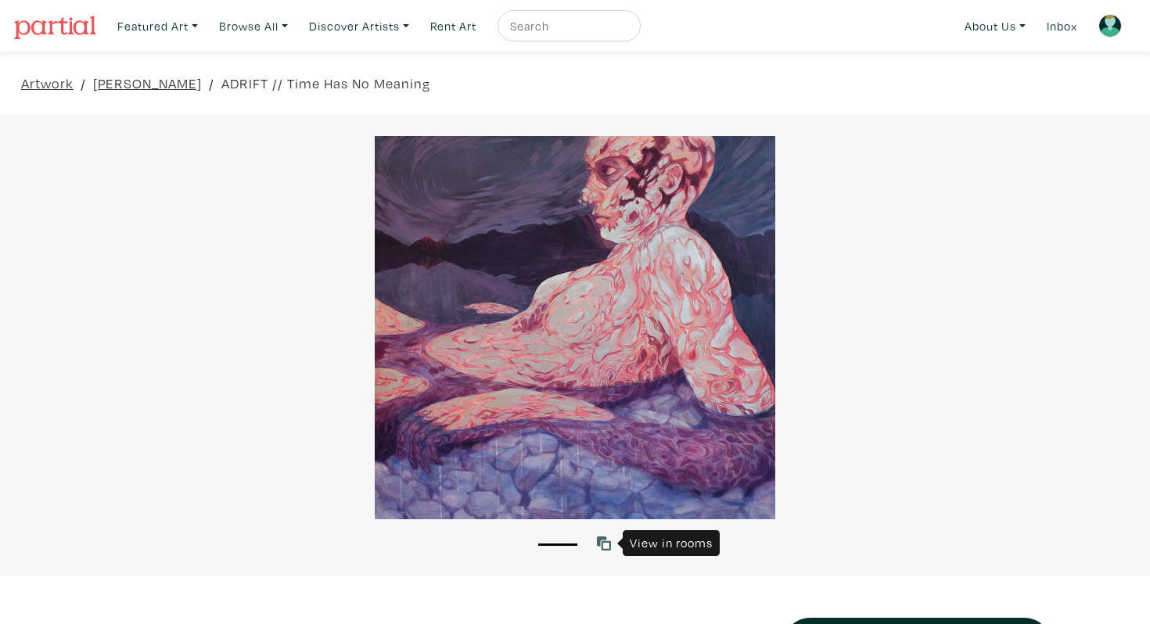
click at [606, 542] on icon at bounding box center [604, 544] width 14 height 14
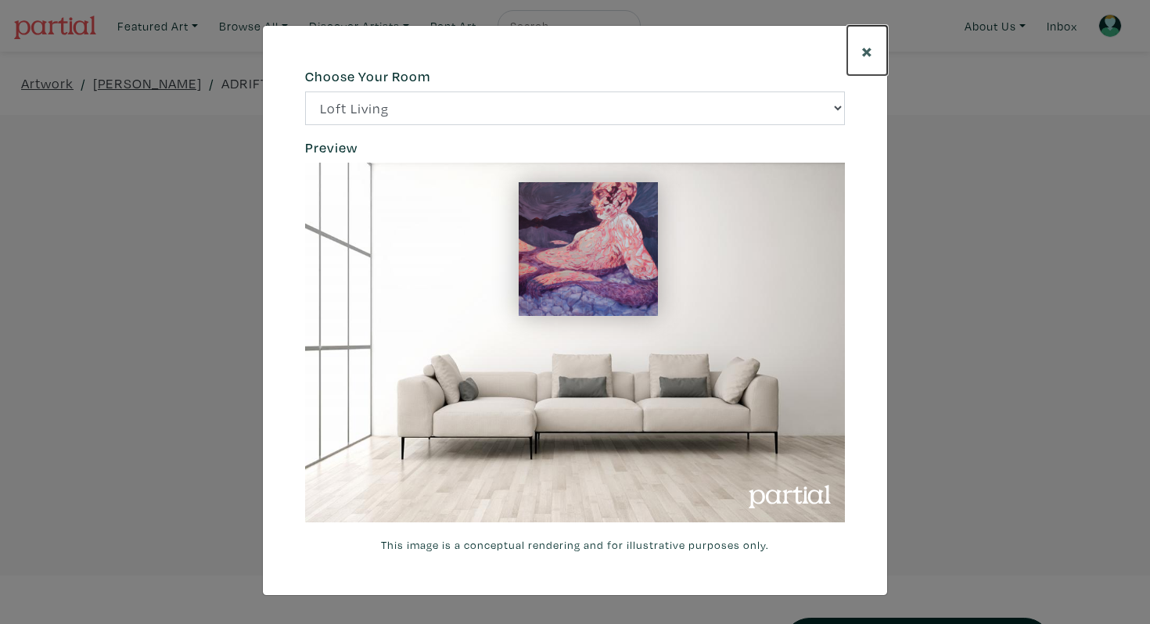
click at [867, 48] on span "×" at bounding box center [867, 50] width 12 height 27
